Goal: Complete application form: Complete application form

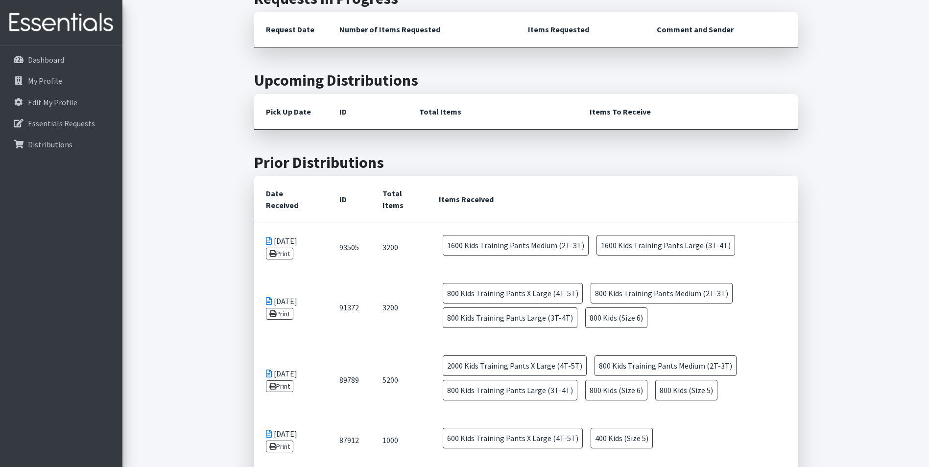
scroll to position [60, 0]
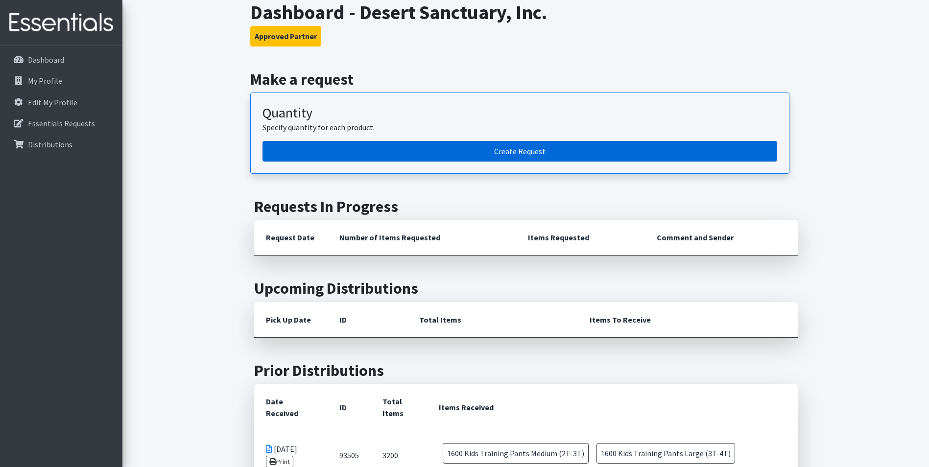
click at [377, 150] on link "Create Request" at bounding box center [519, 151] width 515 height 21
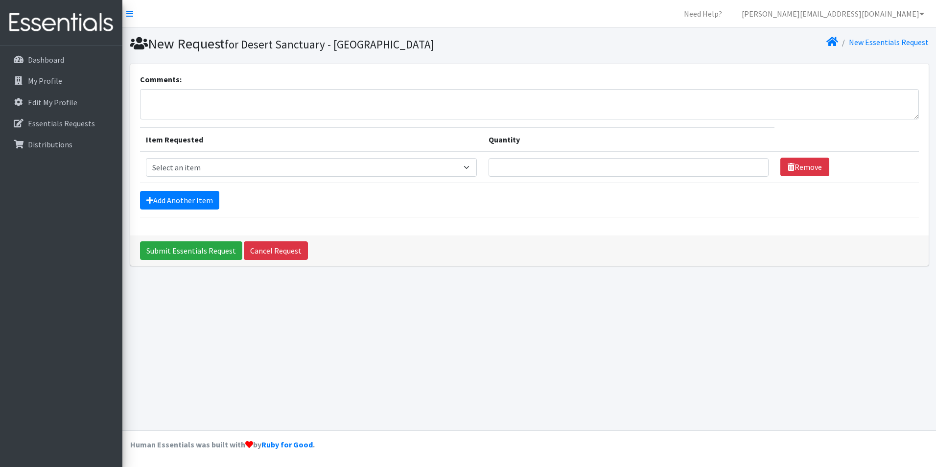
select select "9975"
click at [146, 158] on select "Select an item Kids (Size 1) Kids (Size 2) Kids (Size 3) Kids (Size 4) Kids (Si…" at bounding box center [312, 167] width 332 height 19
click at [581, 177] on td "Quantity" at bounding box center [629, 167] width 292 height 31
click at [577, 167] on input "Quantity" at bounding box center [629, 167] width 280 height 19
click at [560, 168] on input "800" at bounding box center [629, 167] width 280 height 19
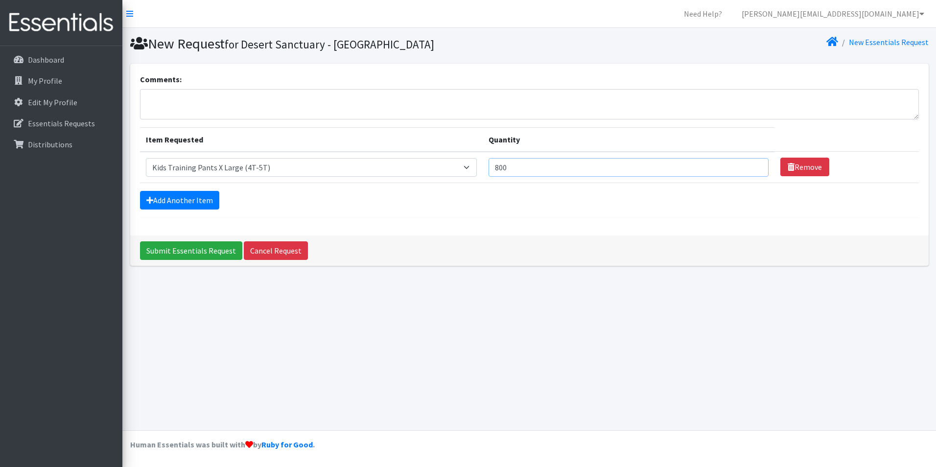
click at [560, 168] on input "800" at bounding box center [629, 167] width 280 height 19
click at [745, 168] on input "800" at bounding box center [629, 167] width 280 height 19
click at [748, 168] on input "799" at bounding box center [629, 167] width 280 height 19
click at [755, 168] on input "798" at bounding box center [629, 167] width 280 height 19
type input "797"
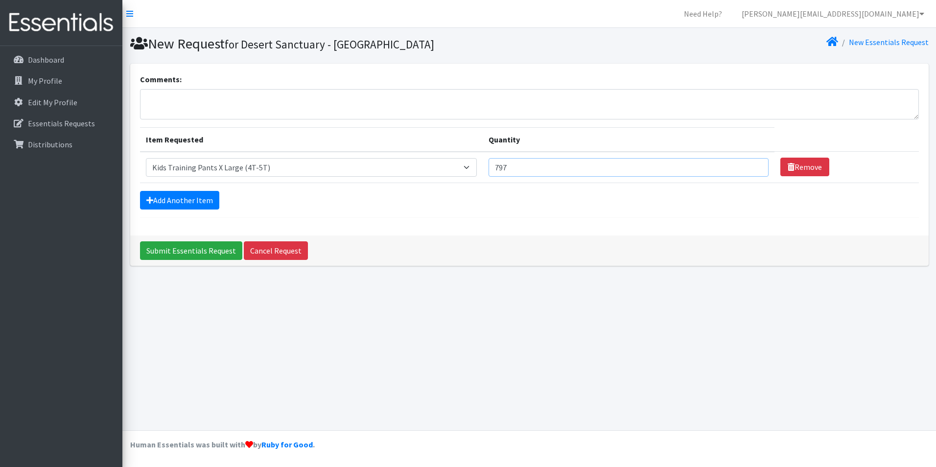
click at [755, 168] on input "797" at bounding box center [629, 167] width 280 height 19
click at [657, 168] on input "797" at bounding box center [629, 167] width 280 height 19
click at [261, 246] on link "Cancel Request" at bounding box center [276, 250] width 64 height 19
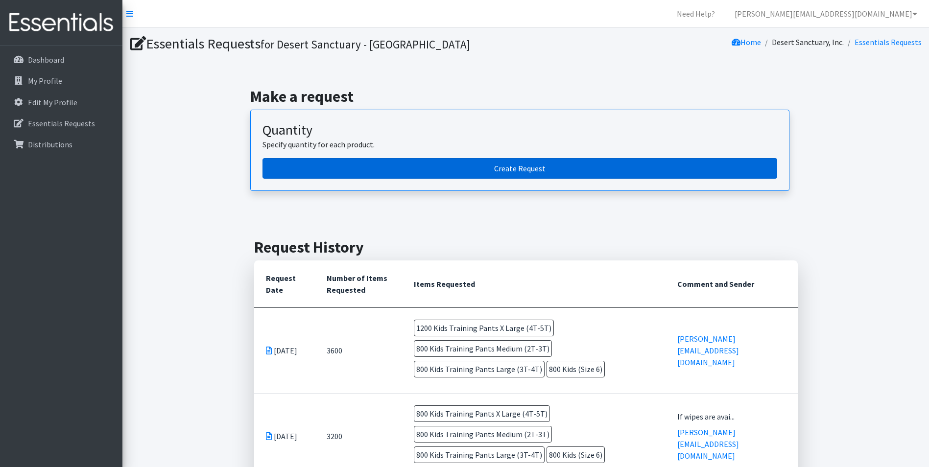
click at [392, 170] on link "Create Request" at bounding box center [519, 168] width 515 height 21
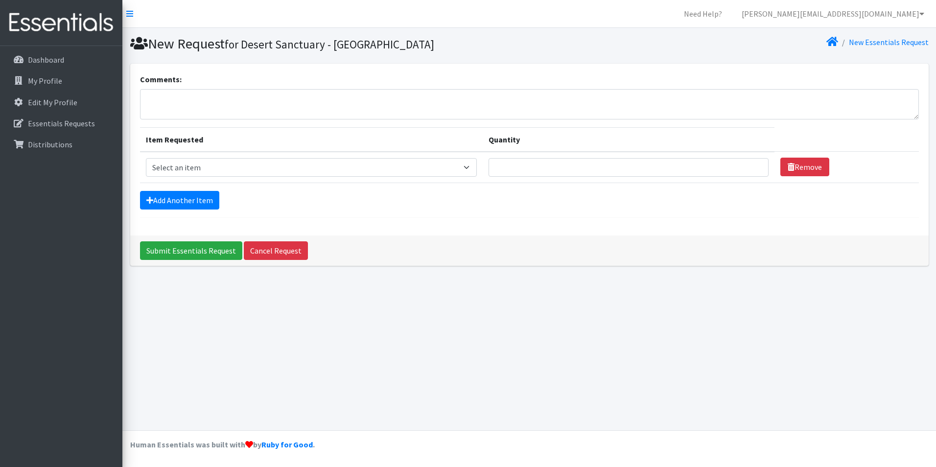
select select "9975"
click at [146, 158] on select "Select an item Kids (Size 1) Kids (Size 2) Kids (Size 3) Kids (Size 4) Kids (Si…" at bounding box center [312, 167] width 332 height 19
drag, startPoint x: 551, startPoint y: 155, endPoint x: 551, endPoint y: 164, distance: 8.8
click at [551, 160] on td "Quantity" at bounding box center [629, 167] width 292 height 31
click at [551, 165] on input "Quantity" at bounding box center [629, 167] width 280 height 19
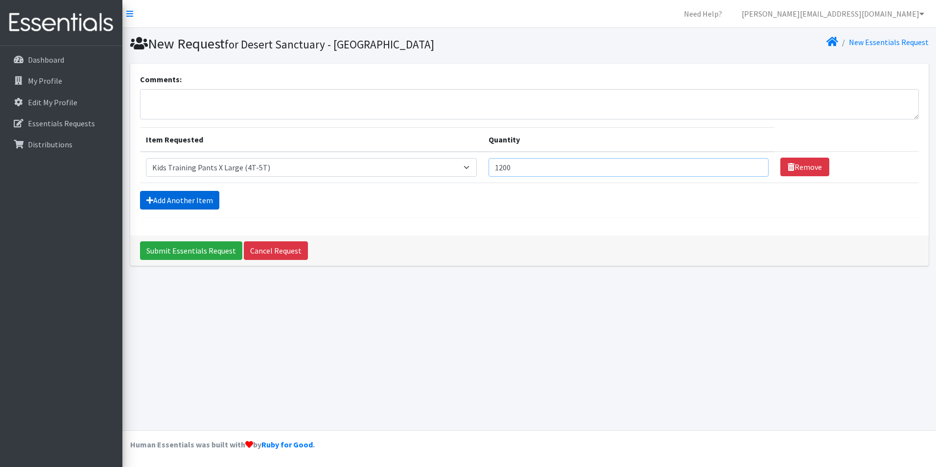
type input "1200"
click at [149, 203] on icon at bounding box center [149, 200] width 7 height 8
click at [163, 202] on link "Add Another Item" at bounding box center [179, 200] width 79 height 19
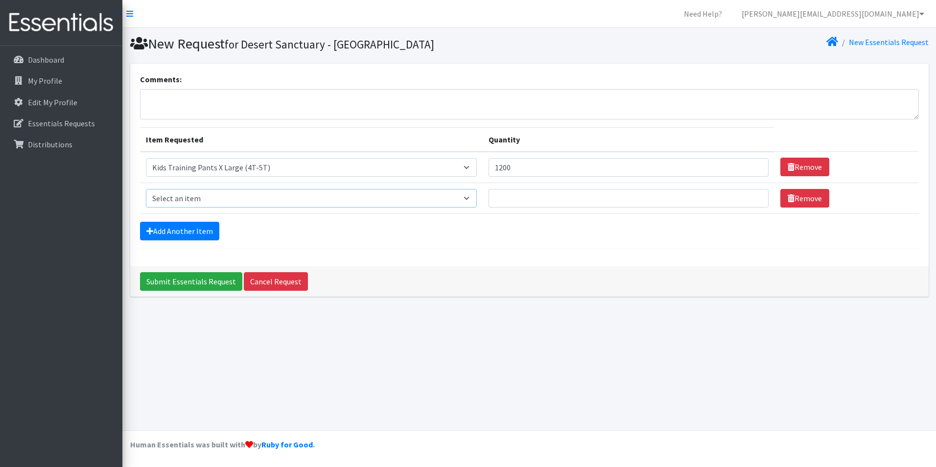
click at [186, 196] on select "Select an item Kids (Size 1) Kids (Size 2) Kids (Size 3) Kids (Size 4) Kids (Si…" at bounding box center [312, 198] width 332 height 19
select select "9972"
click at [146, 189] on select "Select an item Kids (Size 1) Kids (Size 2) Kids (Size 3) Kids (Size 4) Kids (Si…" at bounding box center [312, 198] width 332 height 19
click at [512, 199] on input "Quantity" at bounding box center [629, 198] width 280 height 19
type input "800"
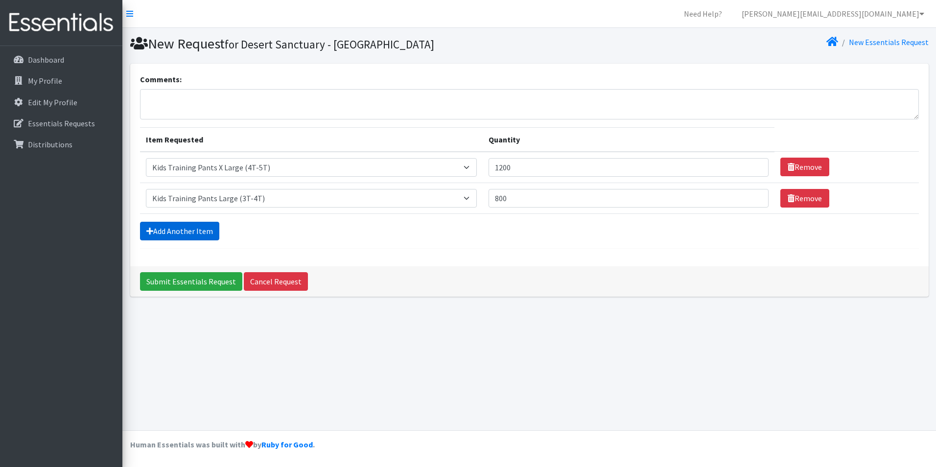
click at [194, 233] on link "Add Another Item" at bounding box center [179, 231] width 79 height 19
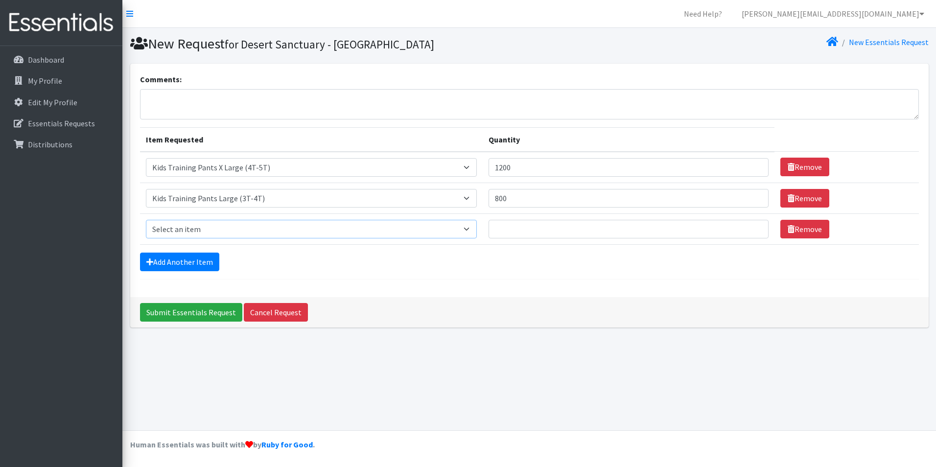
click at [285, 232] on select "Select an item Kids (Size 1) Kids (Size 2) Kids (Size 3) Kids (Size 4) Kids (Si…" at bounding box center [312, 229] width 332 height 19
click at [790, 231] on link "Remove" at bounding box center [805, 229] width 49 height 19
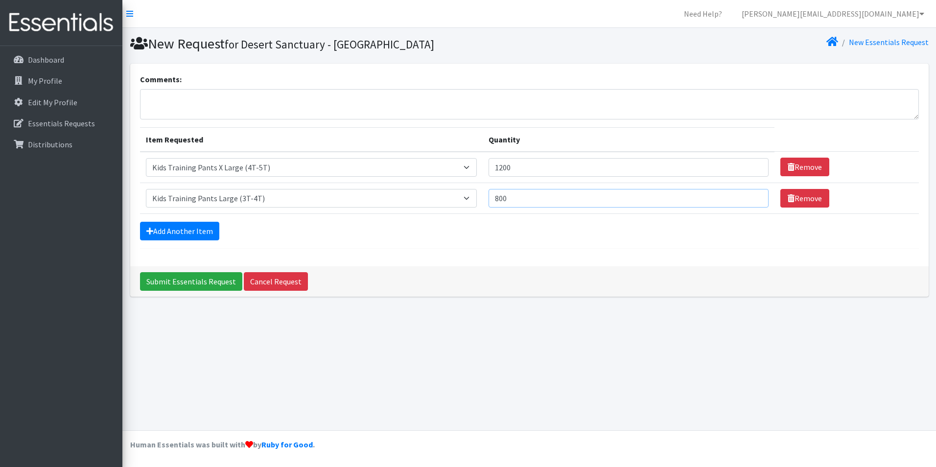
click at [518, 202] on input "800" at bounding box center [629, 198] width 280 height 19
click at [796, 200] on link "Remove" at bounding box center [805, 198] width 49 height 19
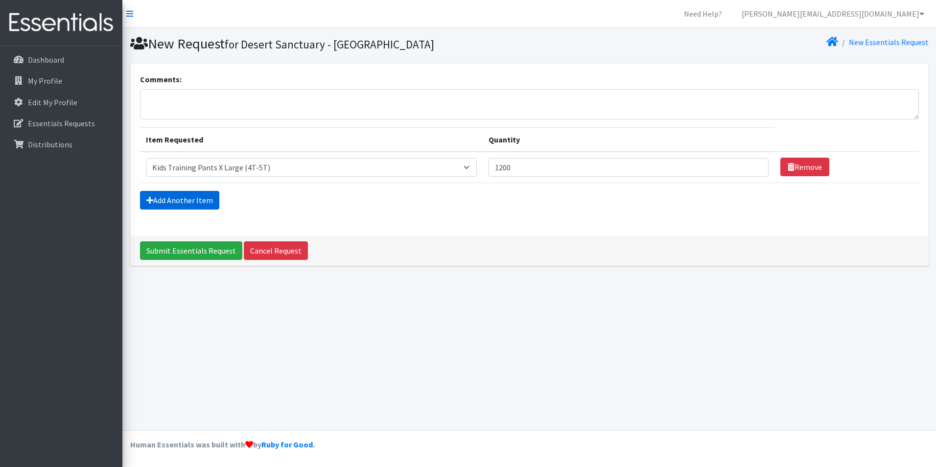
click at [190, 201] on link "Add Another Item" at bounding box center [179, 200] width 79 height 19
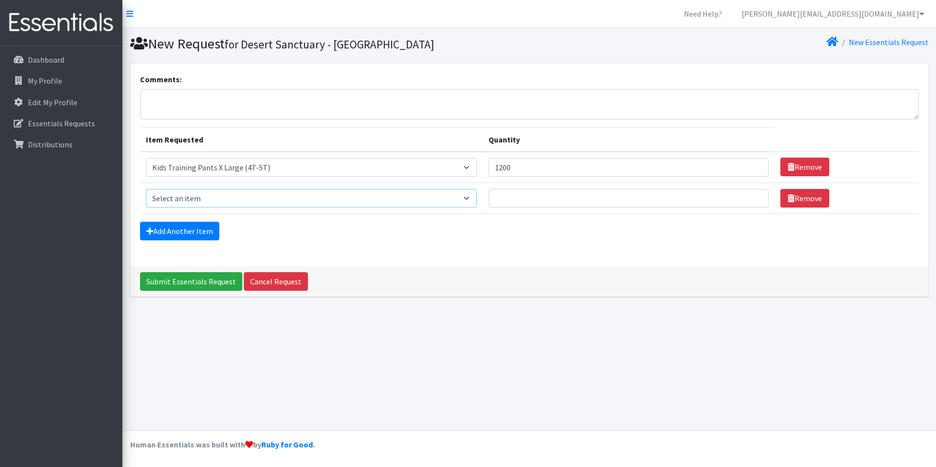
click at [218, 204] on select "Select an item Kids (Size 1) Kids (Size 2) Kids (Size 3) Kids (Size 4) Kids (Si…" at bounding box center [312, 198] width 332 height 19
select select "9983"
click at [146, 189] on select "Select an item Kids (Size 1) Kids (Size 2) Kids (Size 3) Kids (Size 4) Kids (Si…" at bounding box center [312, 198] width 332 height 19
click at [525, 193] on input "Quantity" at bounding box center [629, 198] width 280 height 19
type input "800"
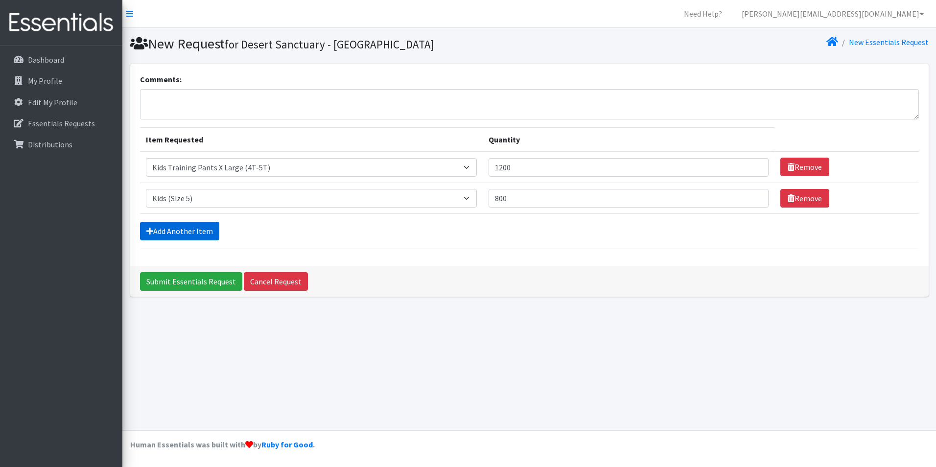
click at [172, 225] on link "Add Another Item" at bounding box center [179, 231] width 79 height 19
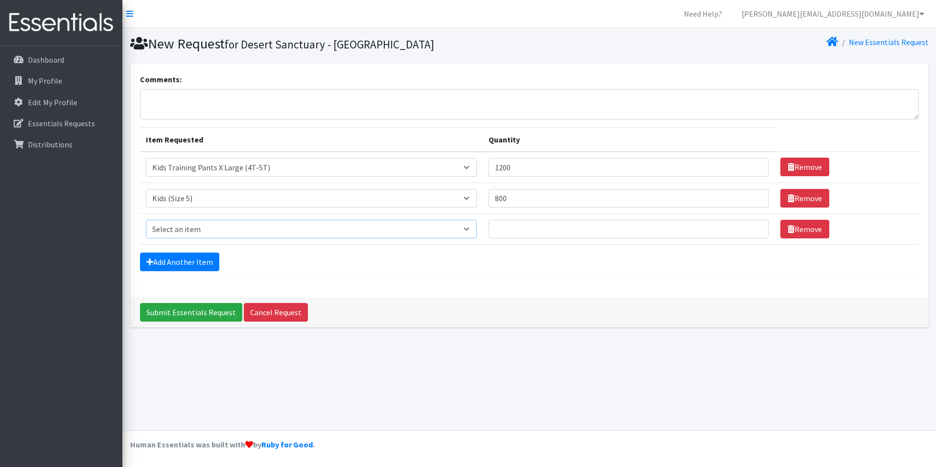
click at [201, 232] on select "Select an item Kids (Size 1) Kids (Size 2) Kids (Size 3) Kids (Size 4) Kids (Si…" at bounding box center [312, 229] width 332 height 19
select select "9971"
click at [146, 220] on select "Select an item Kids (Size 1) Kids (Size 2) Kids (Size 3) Kids (Size 4) Kids (Si…" at bounding box center [312, 229] width 332 height 19
click at [561, 237] on input "Quantity" at bounding box center [629, 229] width 280 height 19
type input "800"
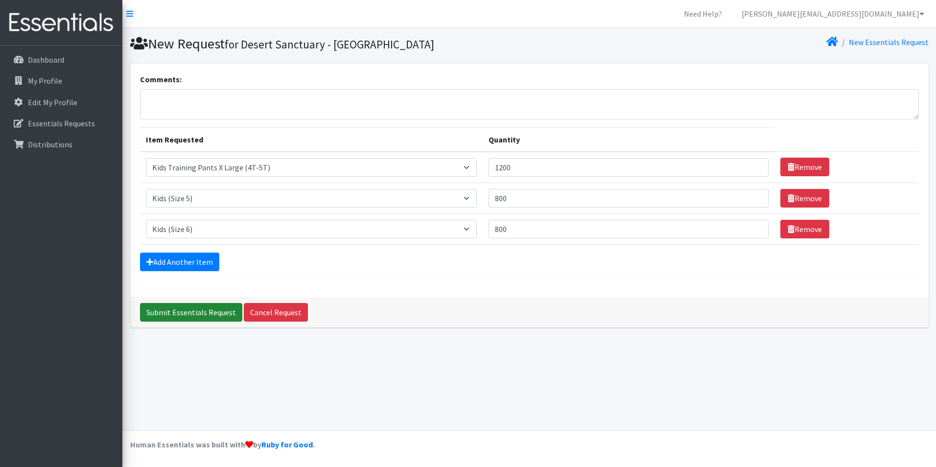
click at [166, 309] on input "Submit Essentials Request" at bounding box center [191, 312] width 102 height 19
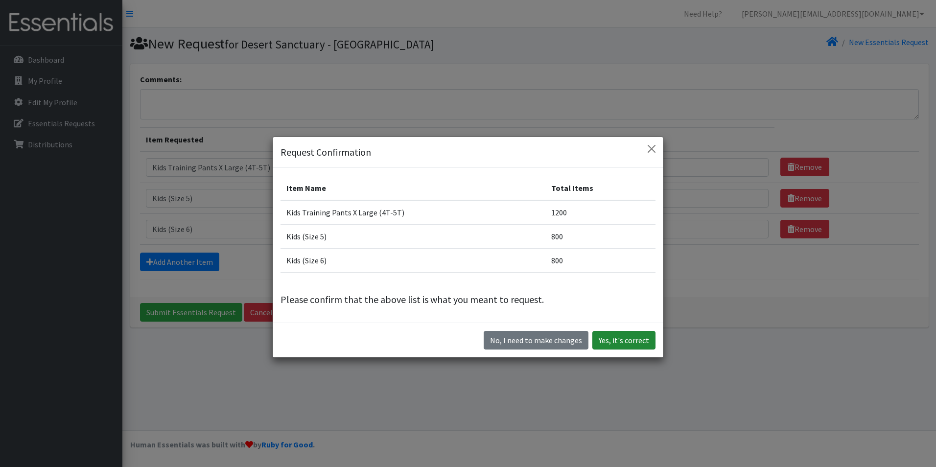
click at [619, 336] on button "Yes, it's correct" at bounding box center [624, 340] width 63 height 19
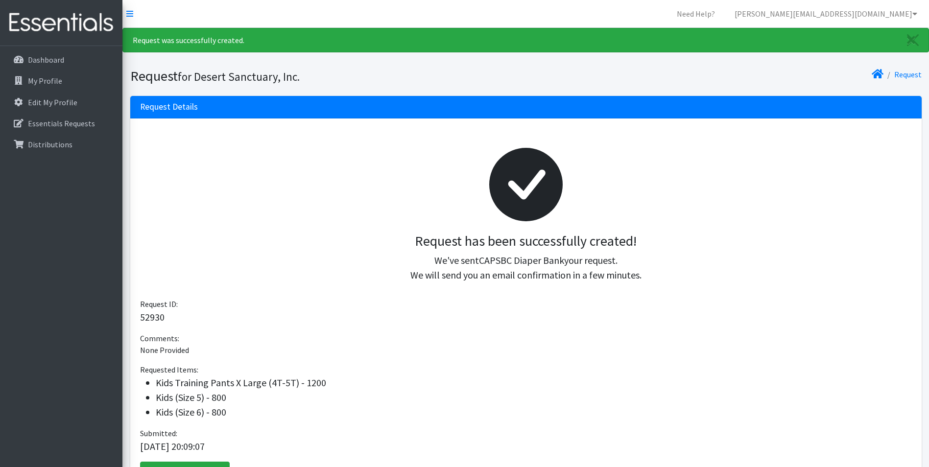
scroll to position [75, 0]
